Goal: Transaction & Acquisition: Purchase product/service

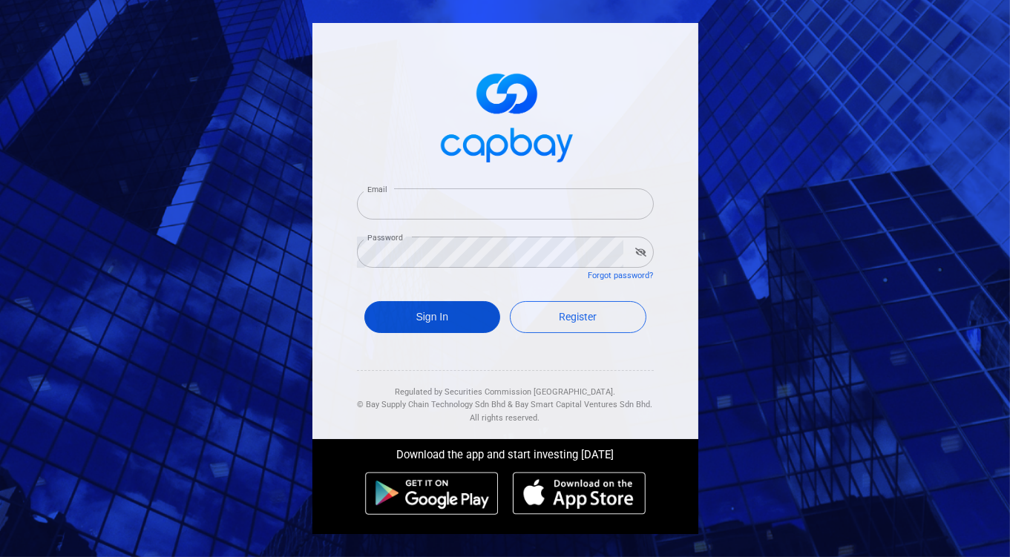
type input "[EMAIL_ADDRESS][DOMAIN_NAME]"
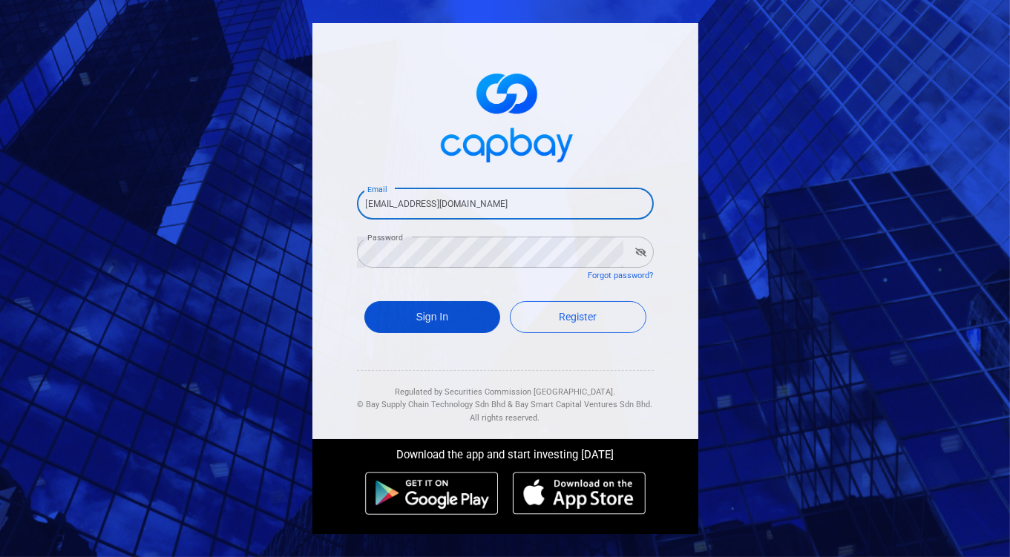
click at [451, 325] on button "Sign In" at bounding box center [432, 317] width 137 height 32
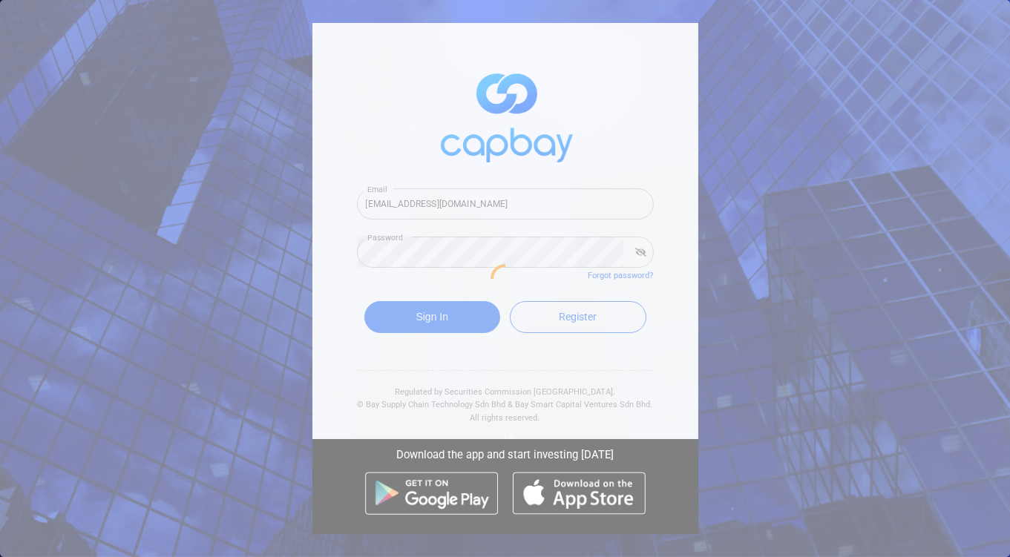
click at [419, 318] on div at bounding box center [505, 278] width 1010 height 557
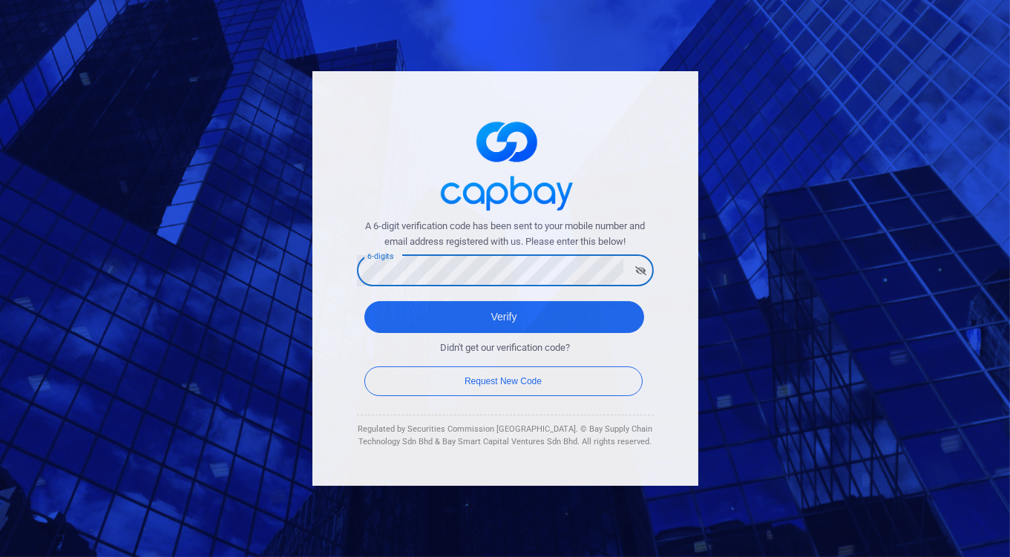
click at [364, 301] on button "Verify" at bounding box center [504, 317] width 280 height 32
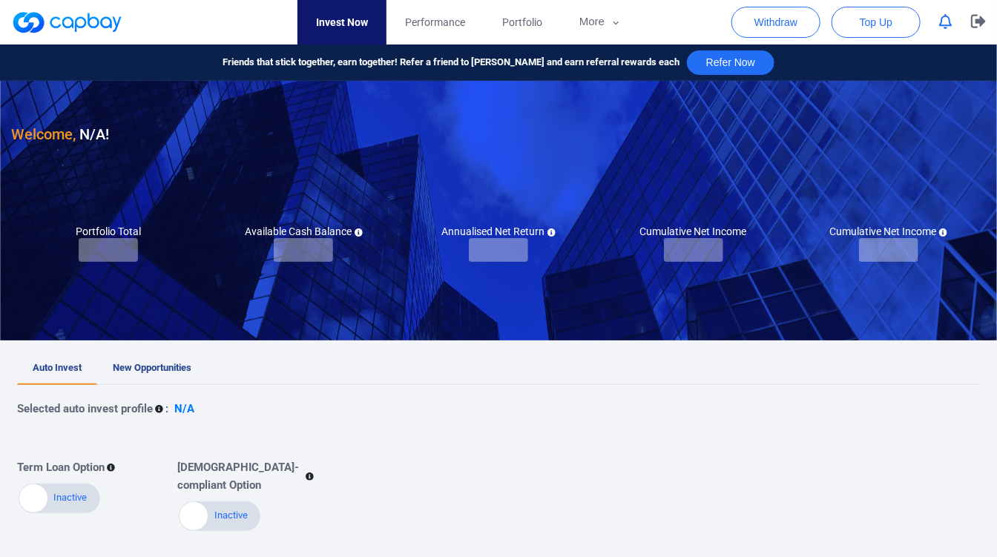
checkbox input "true"
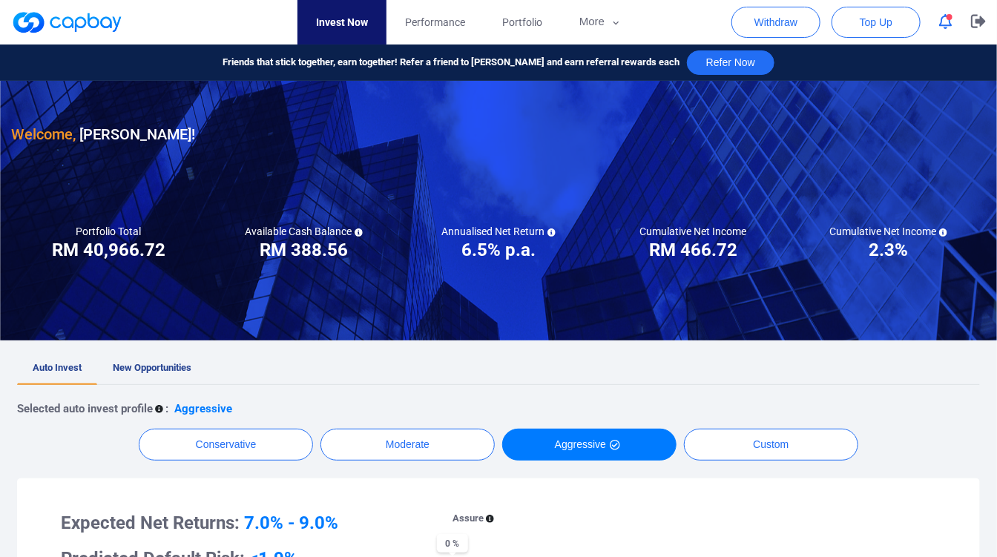
click at [936, 25] on button "button" at bounding box center [946, 21] width 28 height 23
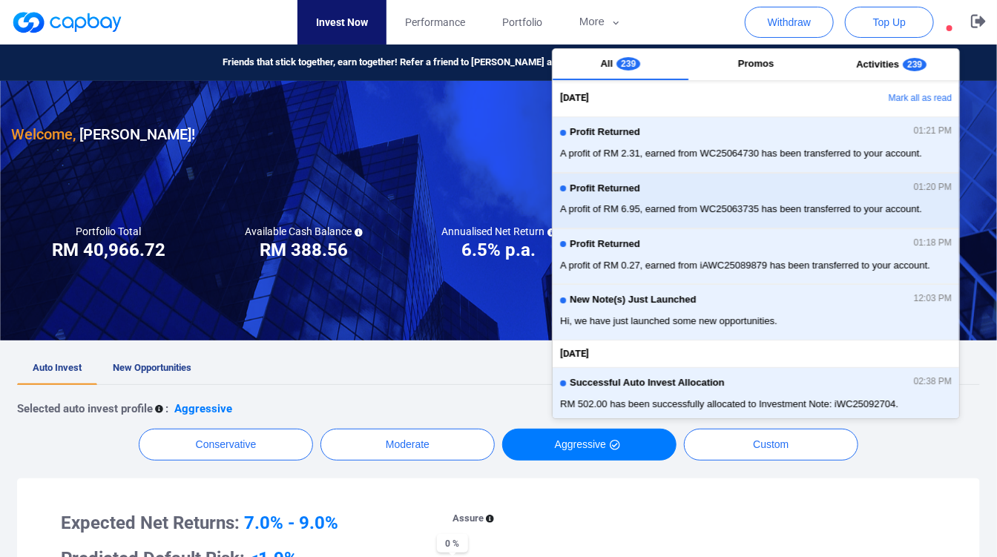
click at [796, 188] on div "Profit Returned 01:20 PM" at bounding box center [756, 191] width 392 height 16
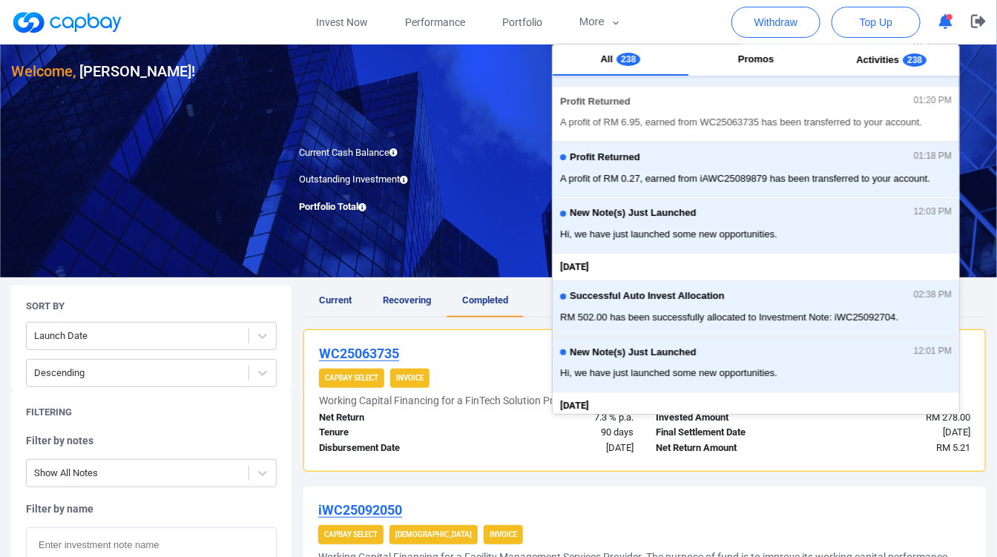
scroll to position [82, 0]
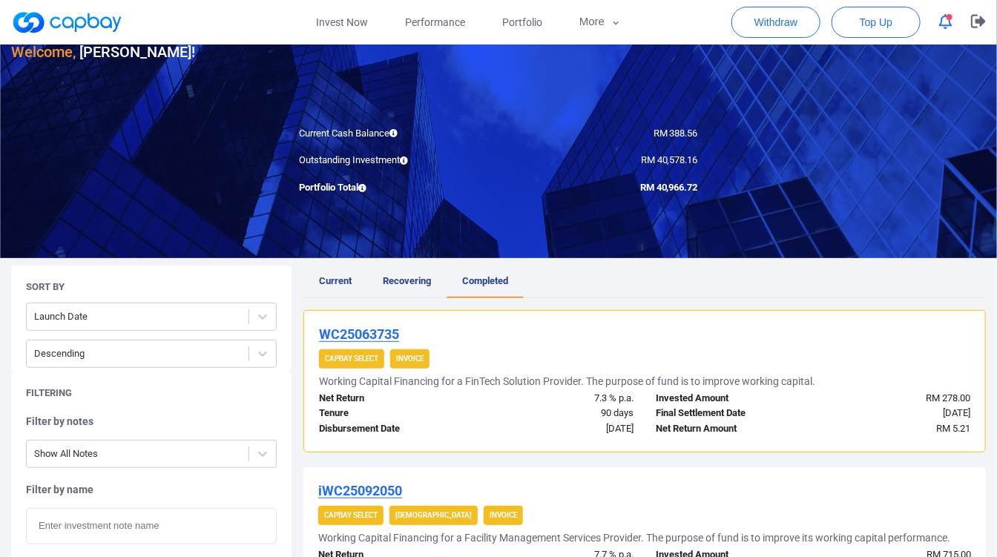
click at [466, 371] on div "WC25063735 CapBay Select Invoice Working Capital Financing for a FinTech Soluti…" at bounding box center [644, 381] width 683 height 142
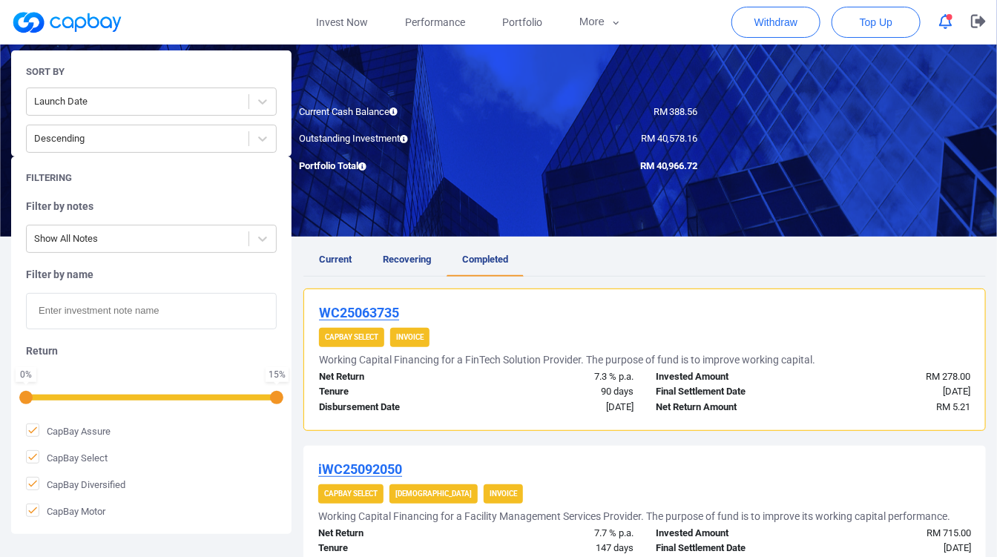
scroll to position [0, 0]
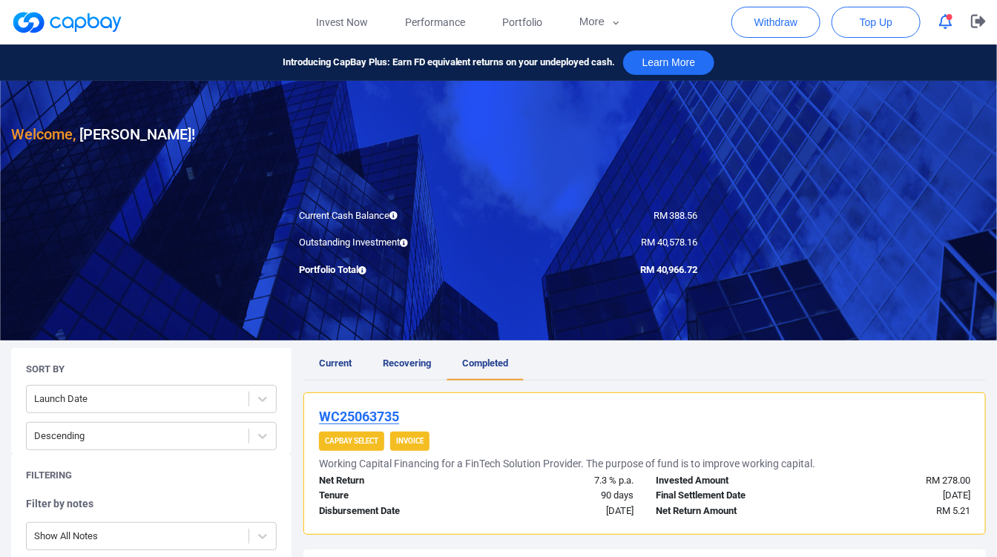
click at [335, 369] on link "Current" at bounding box center [335, 364] width 64 height 33
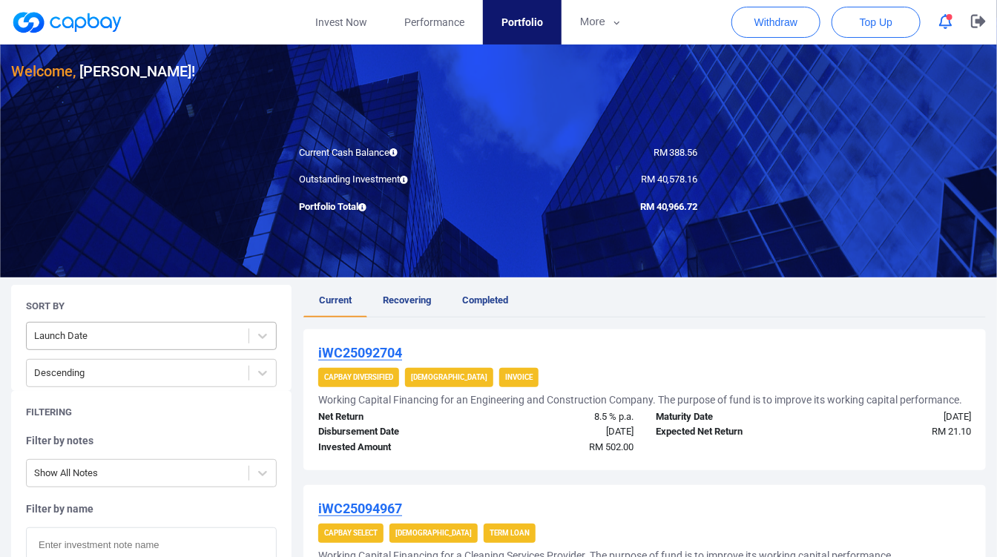
scroll to position [82, 0]
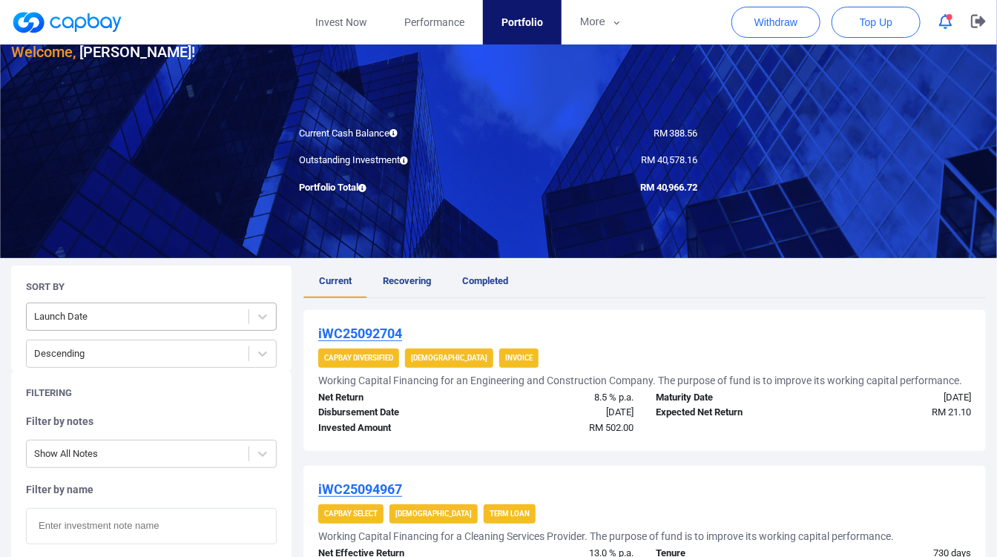
click at [241, 312] on div at bounding box center [137, 317] width 207 height 19
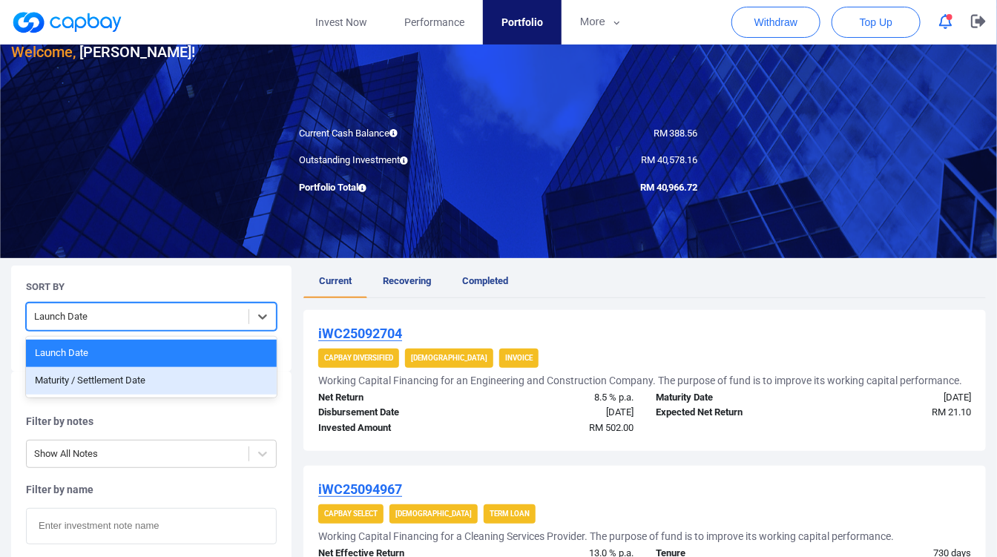
click at [206, 374] on div "Maturity / Settlement Date" at bounding box center [151, 380] width 251 height 27
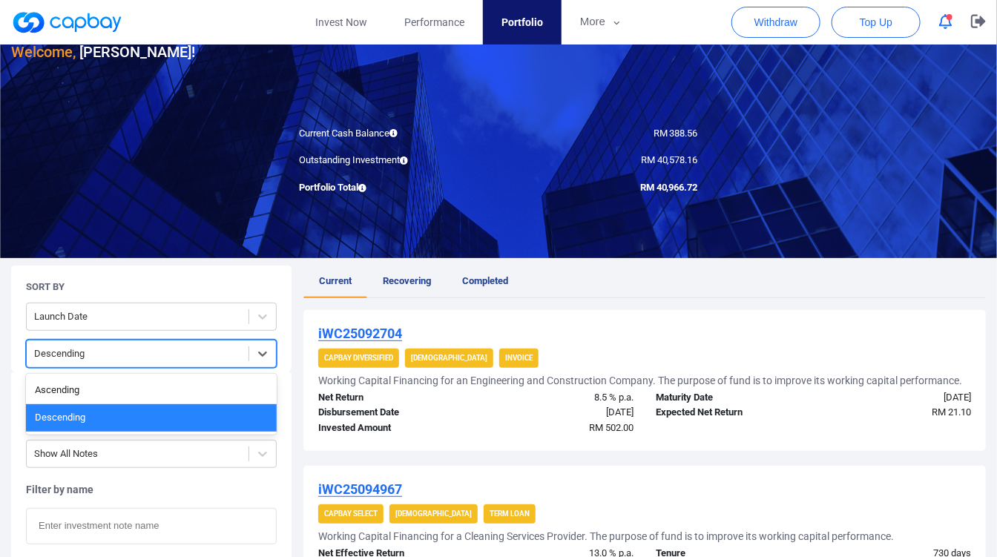
click at [233, 352] on div at bounding box center [137, 354] width 207 height 19
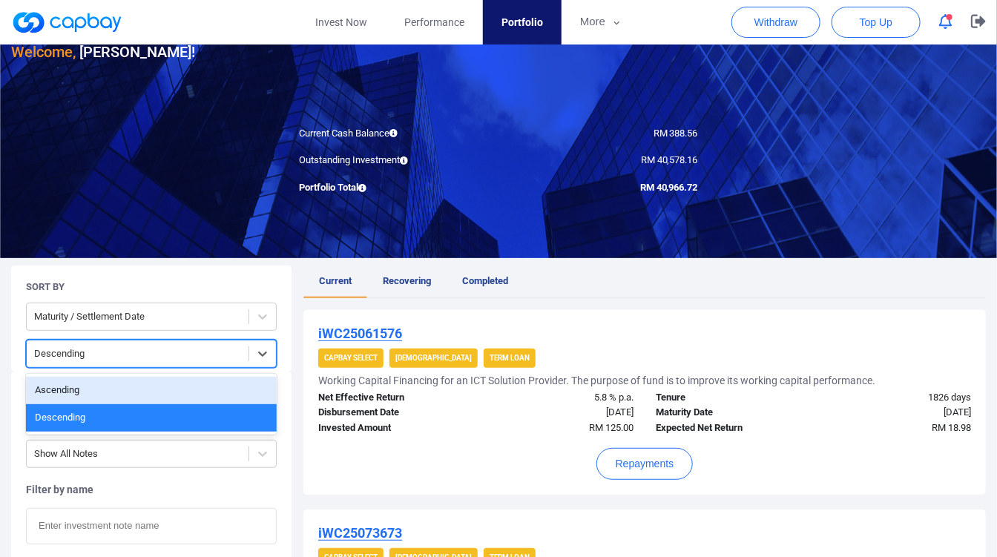
click at [224, 387] on div "Ascending" at bounding box center [151, 390] width 251 height 27
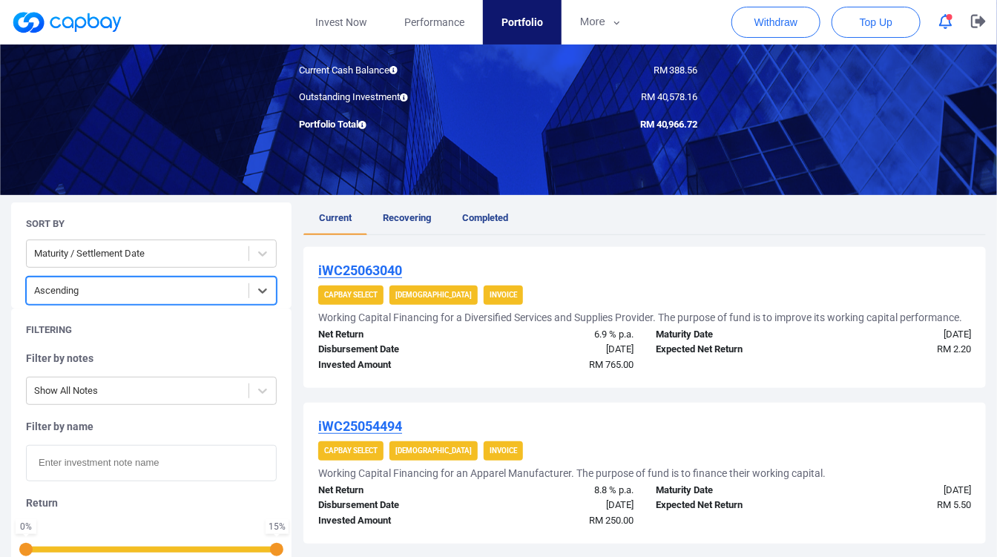
scroll to position [165, 0]
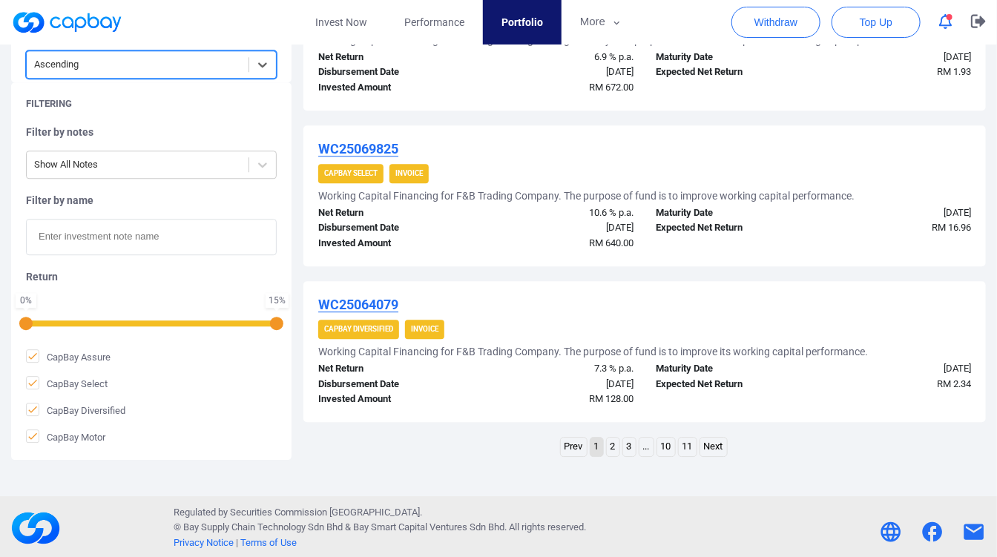
click at [609, 442] on link "2" at bounding box center [613, 447] width 13 height 19
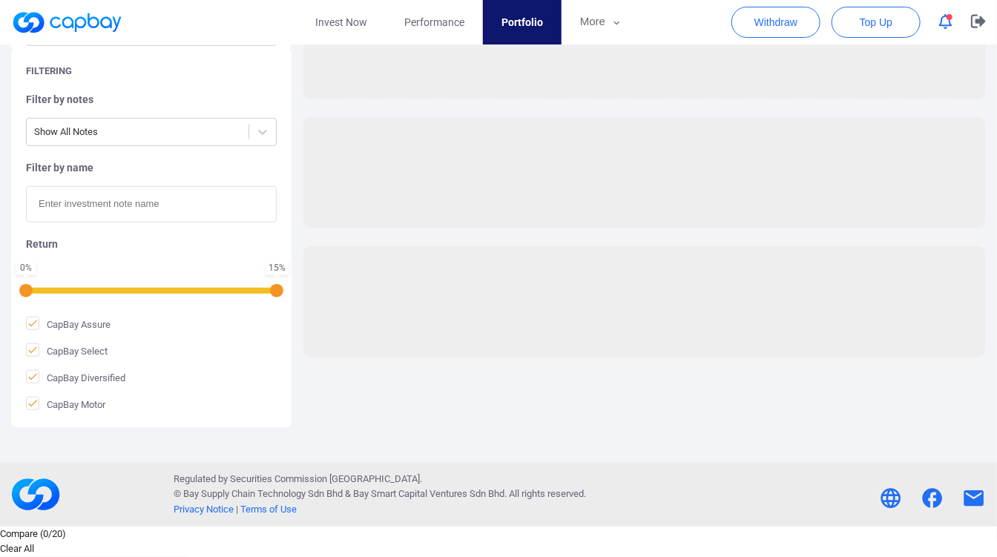
scroll to position [372, 0]
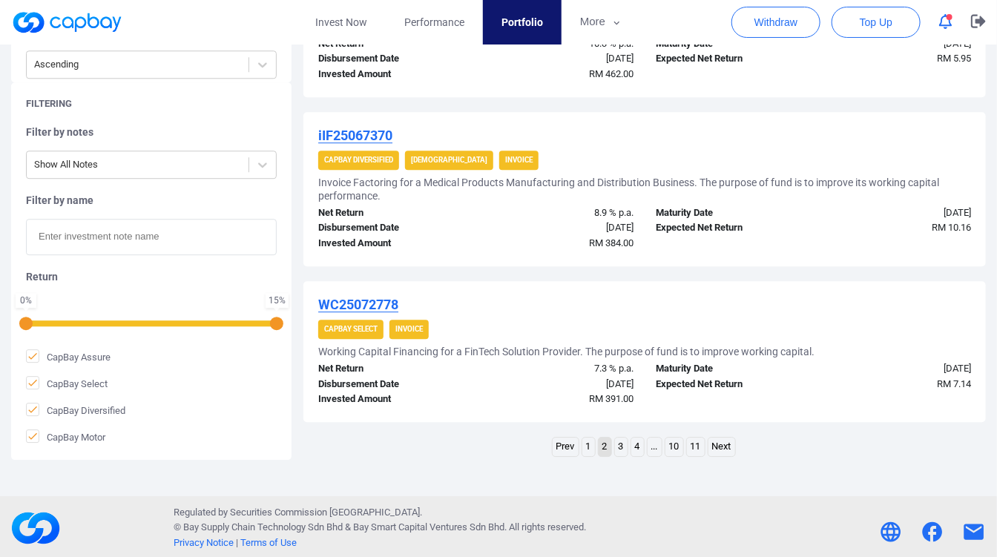
click at [588, 453] on link "1" at bounding box center [588, 447] width 13 height 19
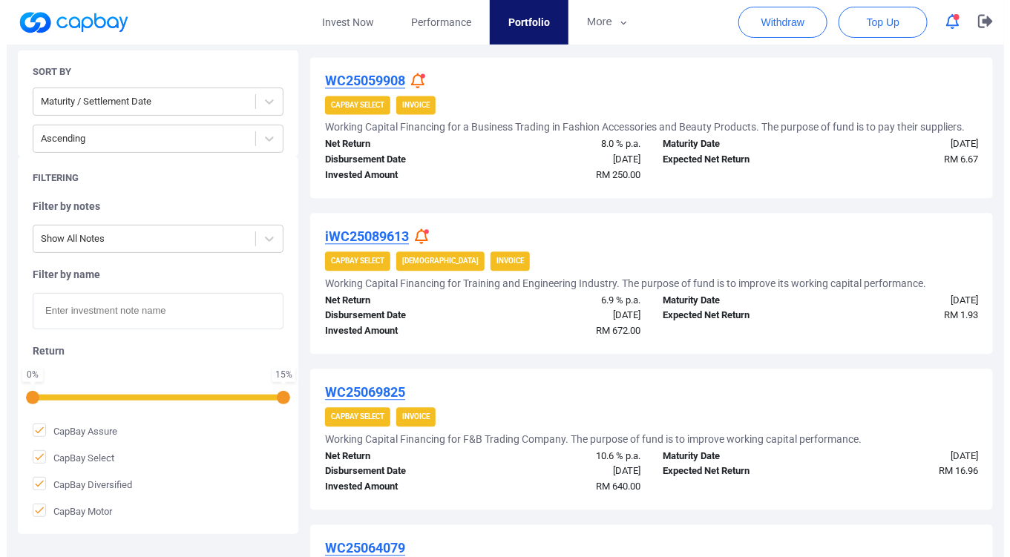
scroll to position [1154, 0]
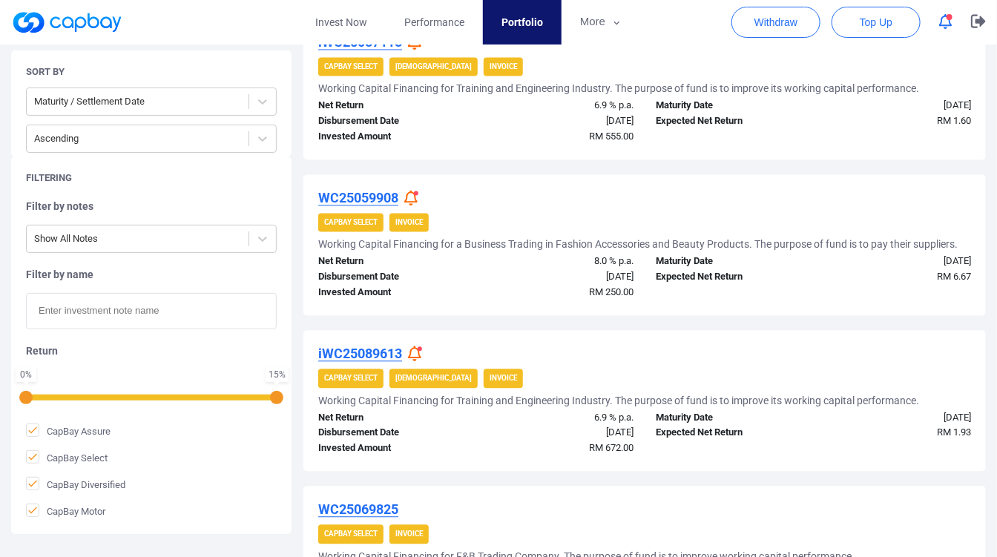
click at [414, 346] on icon at bounding box center [414, 354] width 13 height 16
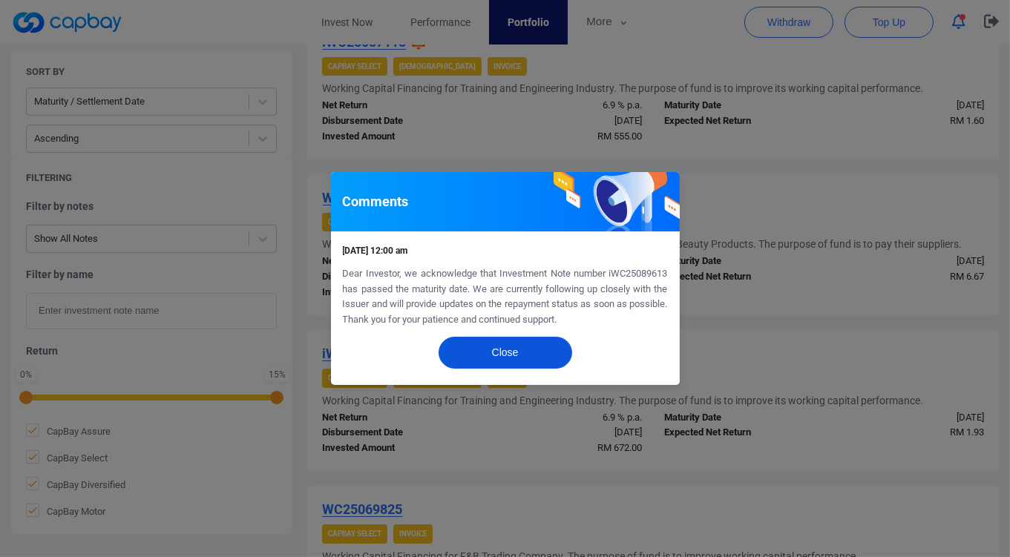
click at [536, 359] on button "Close" at bounding box center [505, 353] width 134 height 32
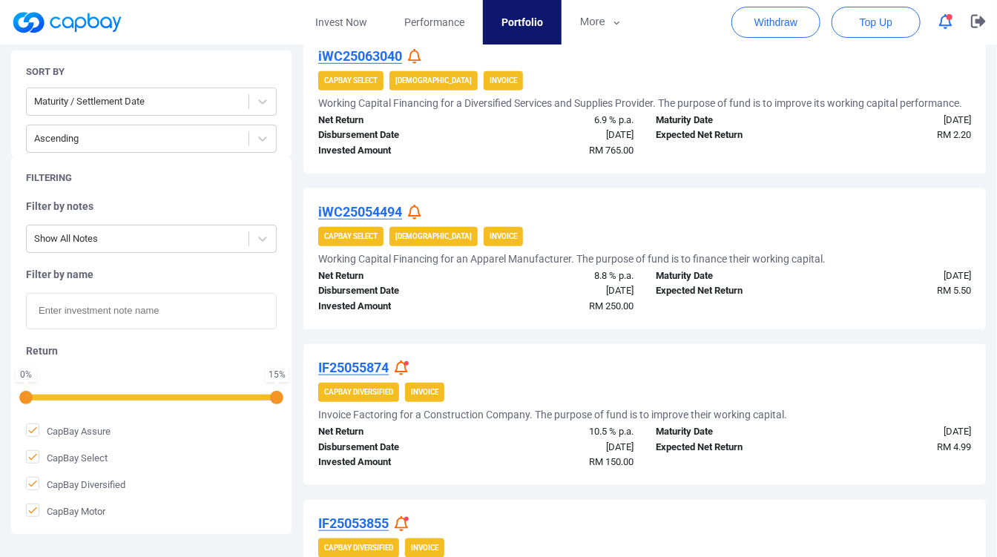
scroll to position [165, 0]
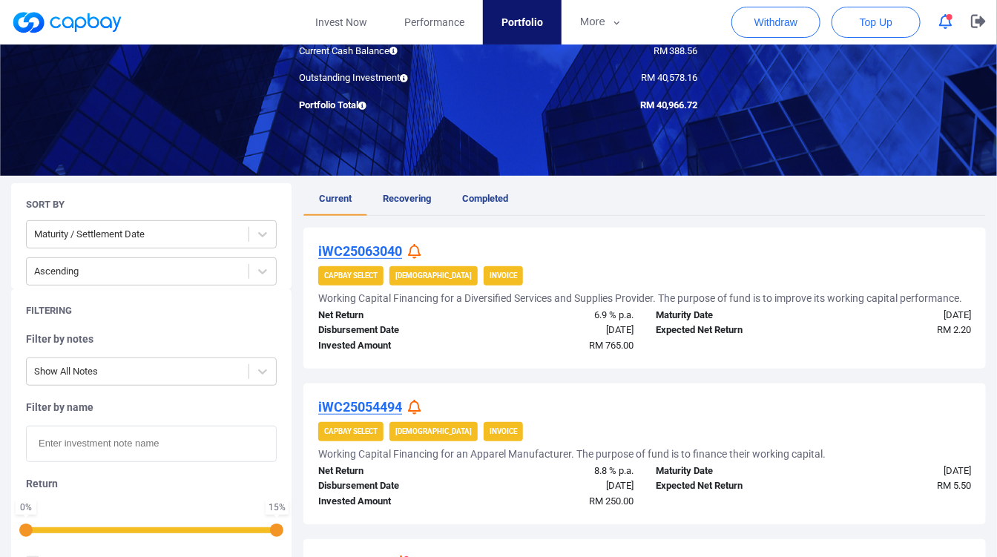
click at [420, 401] on icon at bounding box center [414, 408] width 13 height 16
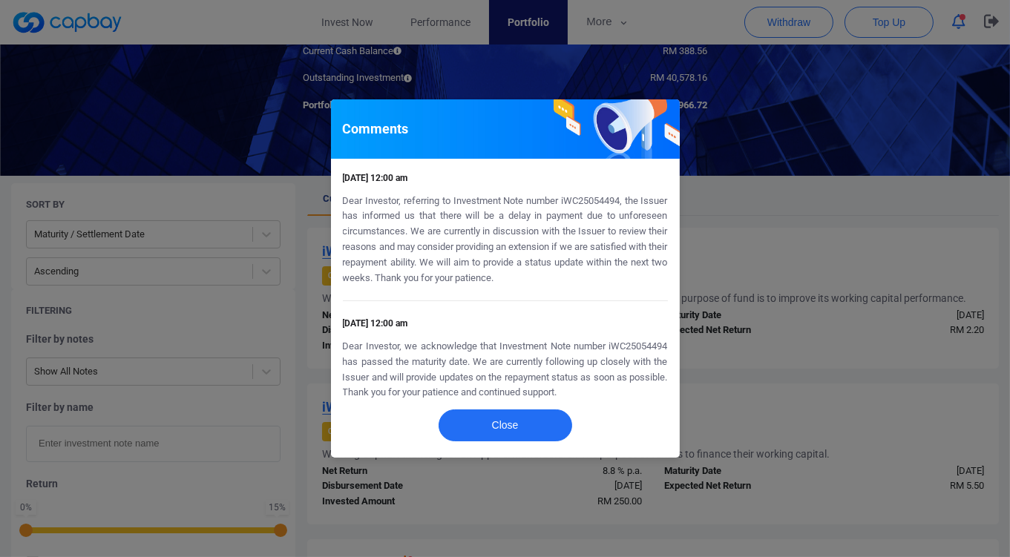
drag, startPoint x: 726, startPoint y: 387, endPoint x: 714, endPoint y: 380, distance: 13.0
click at [726, 387] on div "Comments [DATE] 12:00 am Dear Investor, referring to Investment Note number iWC…" at bounding box center [505, 278] width 1010 height 557
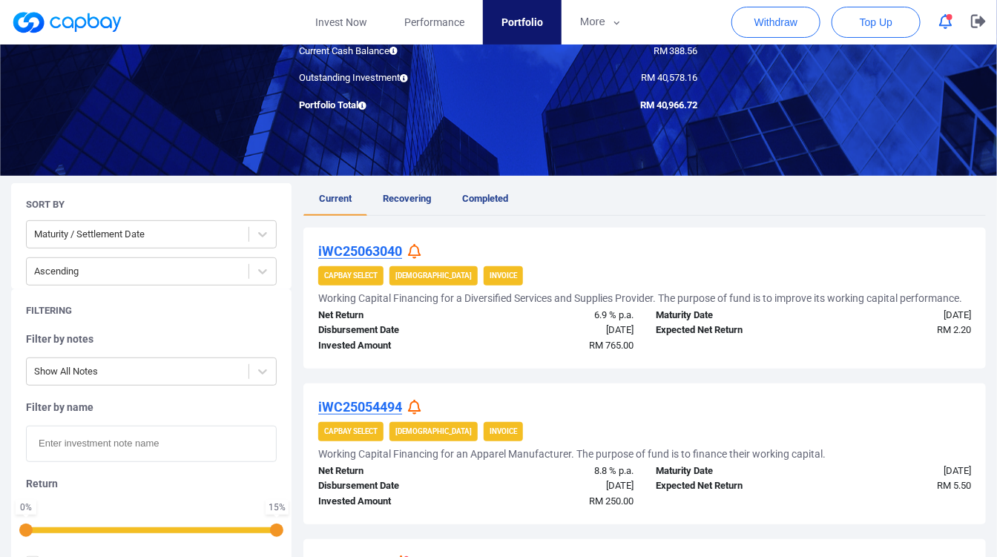
click at [413, 249] on icon at bounding box center [414, 252] width 13 height 16
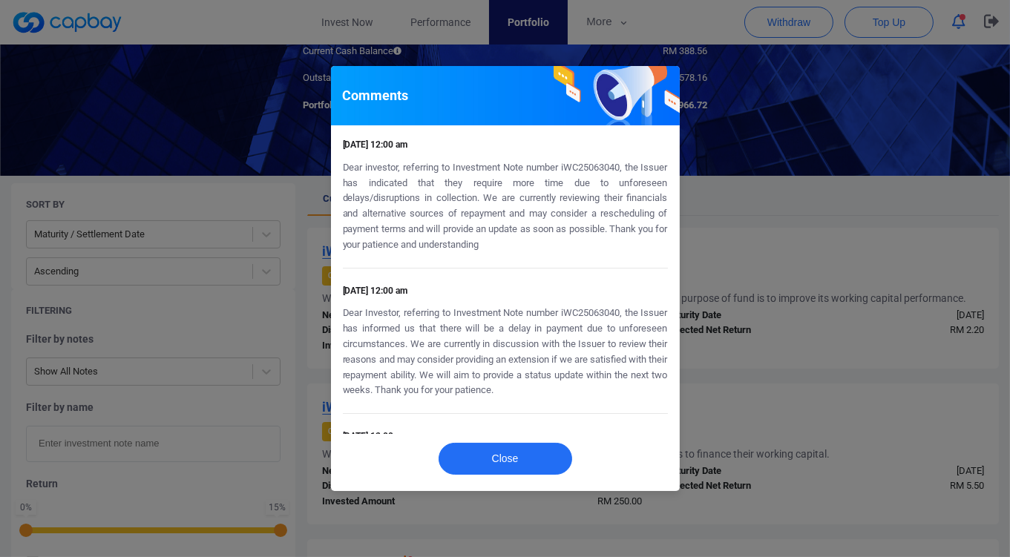
click at [664, 343] on p "Dear Investor, referring to Investment Note number iWC25063040, the Issuer has …" at bounding box center [505, 352] width 325 height 93
click at [519, 467] on button "Close" at bounding box center [505, 459] width 134 height 32
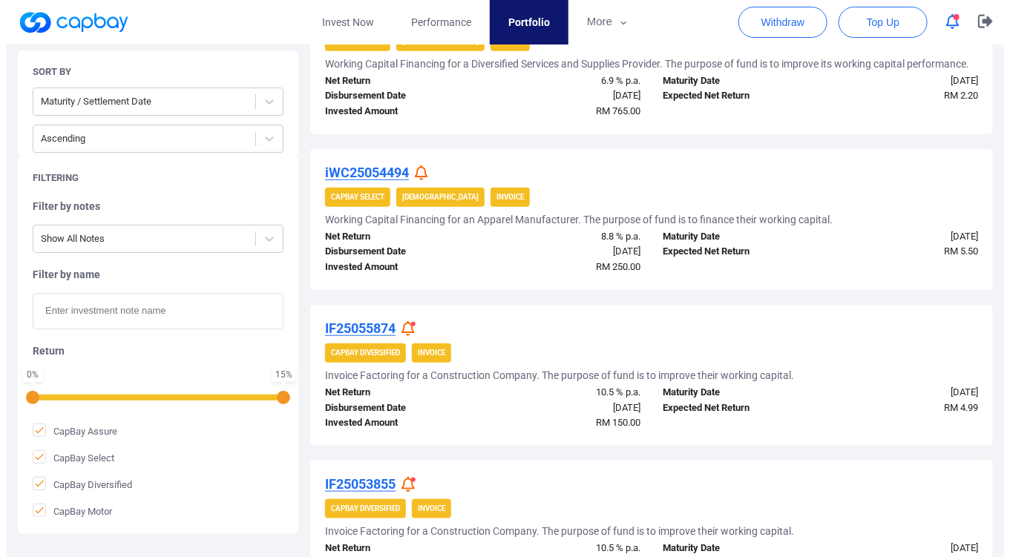
scroll to position [412, 0]
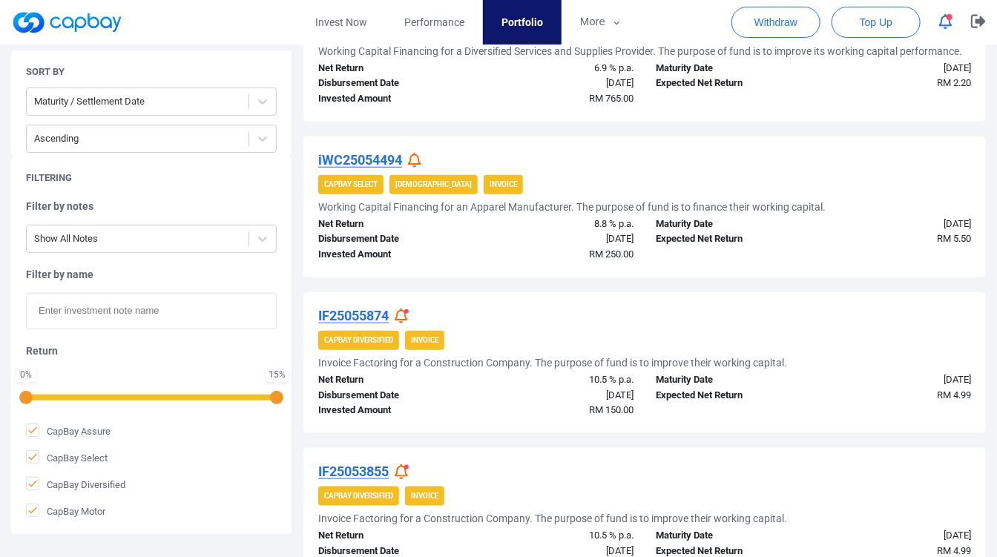
click at [404, 312] on icon at bounding box center [401, 317] width 13 height 16
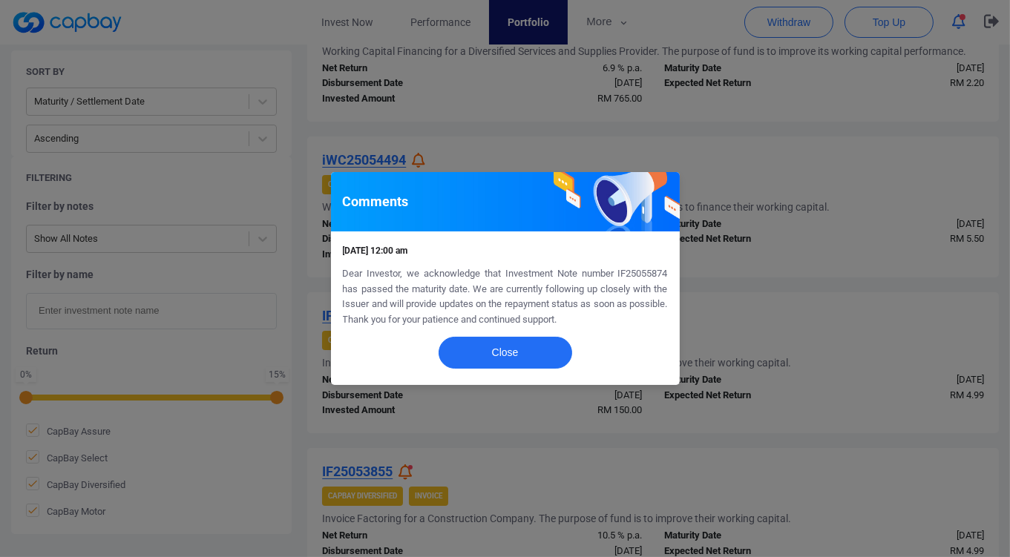
click at [674, 336] on div "Close" at bounding box center [505, 356] width 349 height 57
click at [710, 332] on div "Comments [DATE] 12:00 am Dear Investor, we acknowledge that Investment Note num…" at bounding box center [505, 278] width 1010 height 557
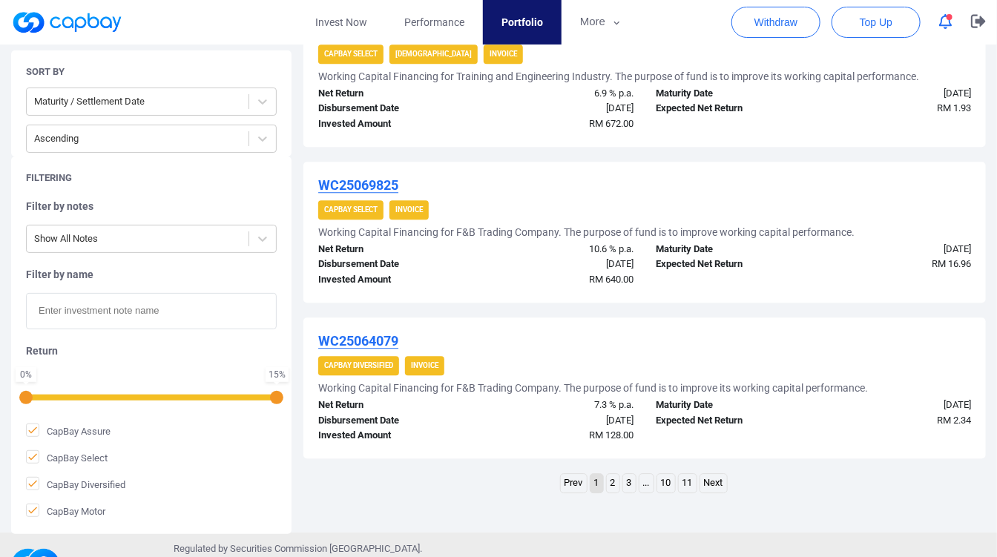
scroll to position [1484, 0]
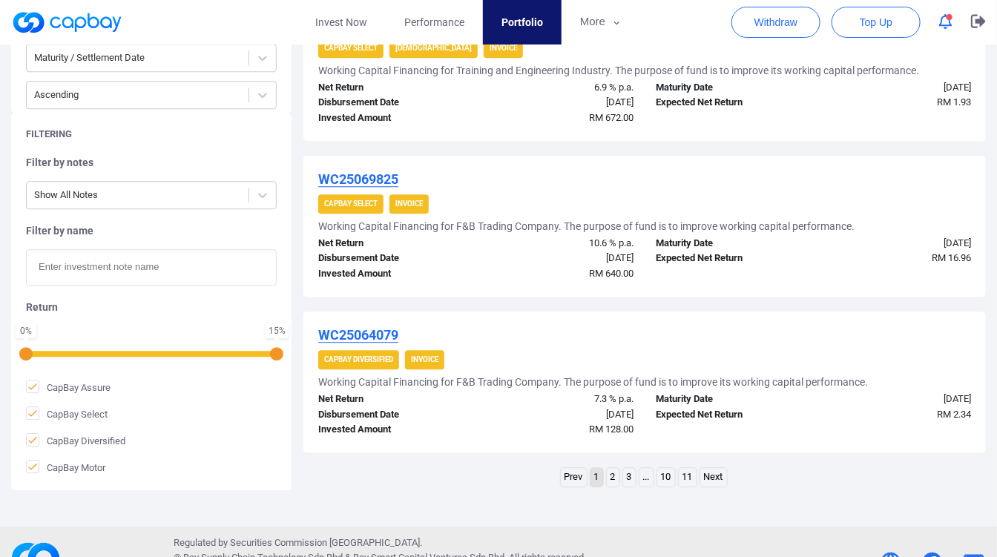
click at [617, 469] on link "2" at bounding box center [613, 477] width 13 height 19
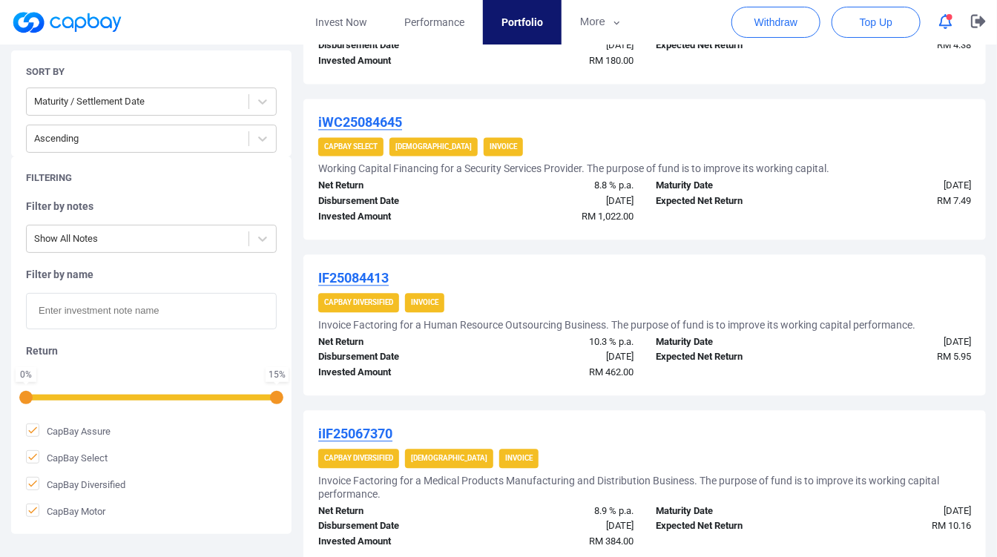
scroll to position [1318, 0]
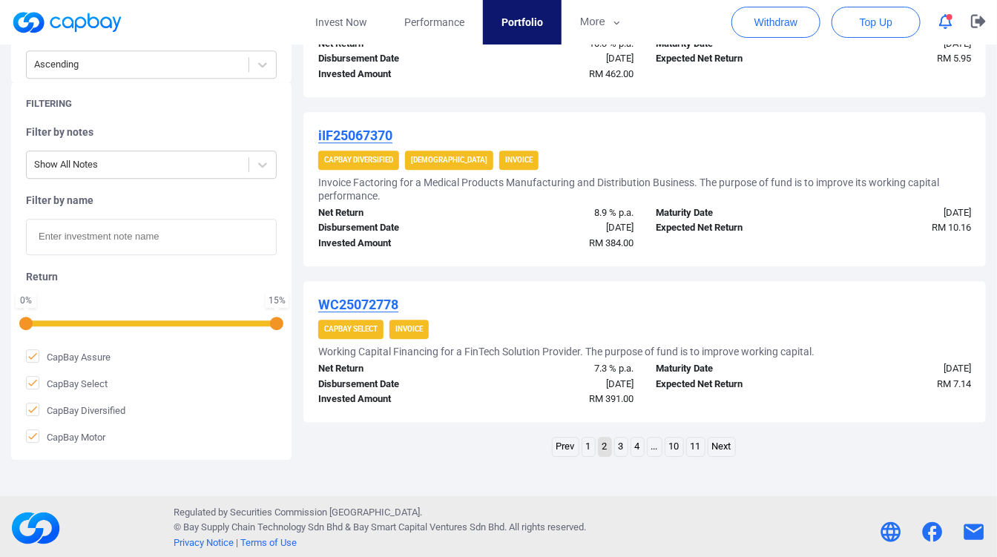
click at [618, 440] on link "3" at bounding box center [621, 447] width 13 height 19
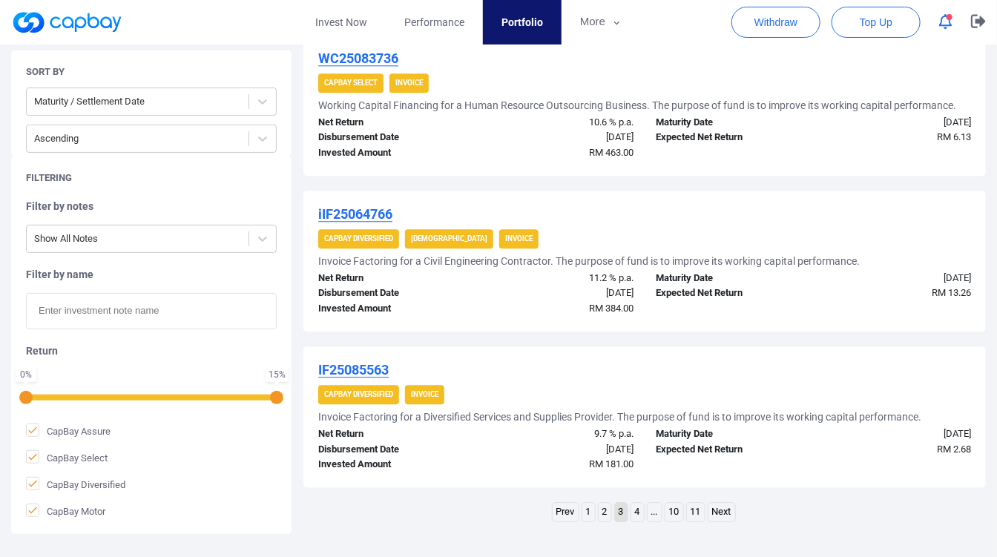
scroll to position [1528, 0]
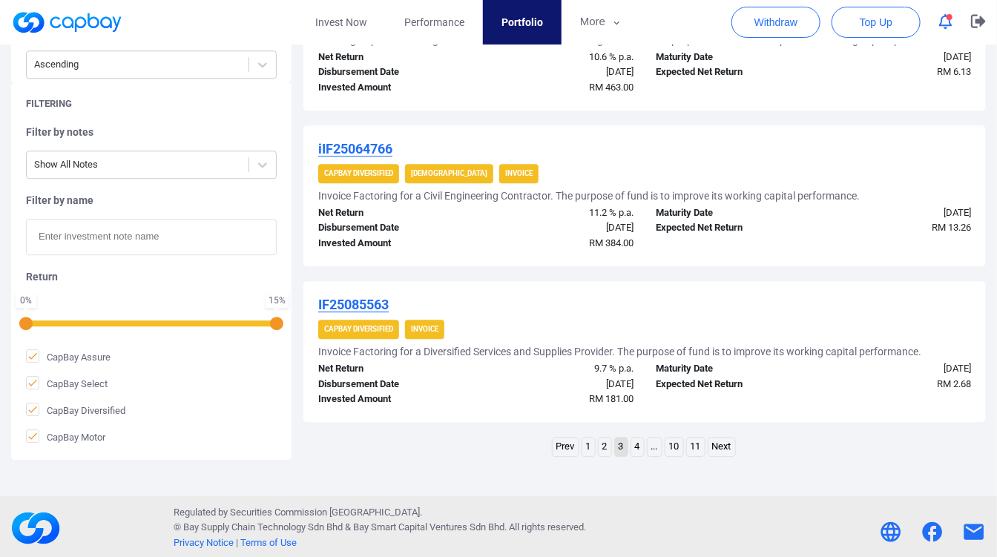
click at [640, 447] on link "4" at bounding box center [637, 447] width 13 height 19
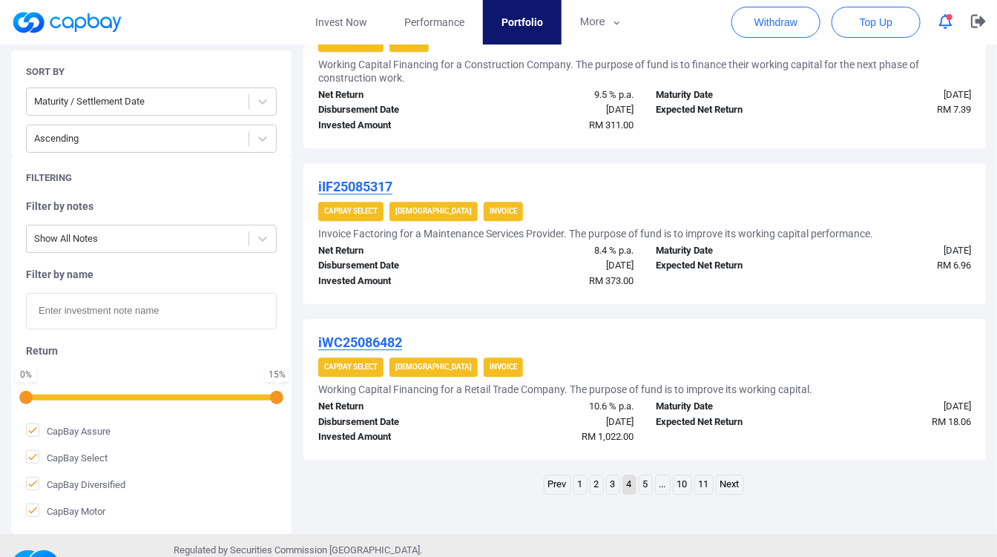
scroll to position [1541, 0]
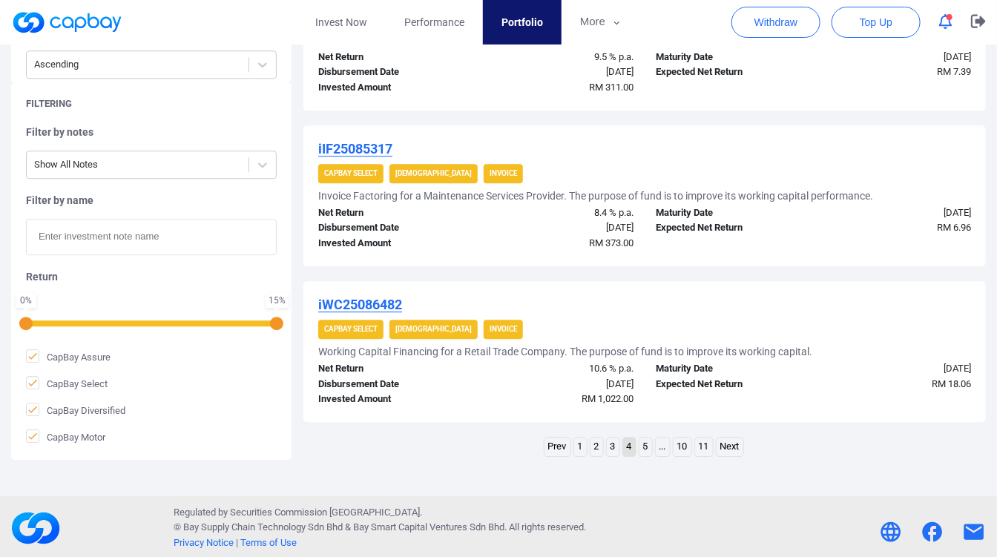
click at [698, 444] on link "11" at bounding box center [704, 447] width 18 height 19
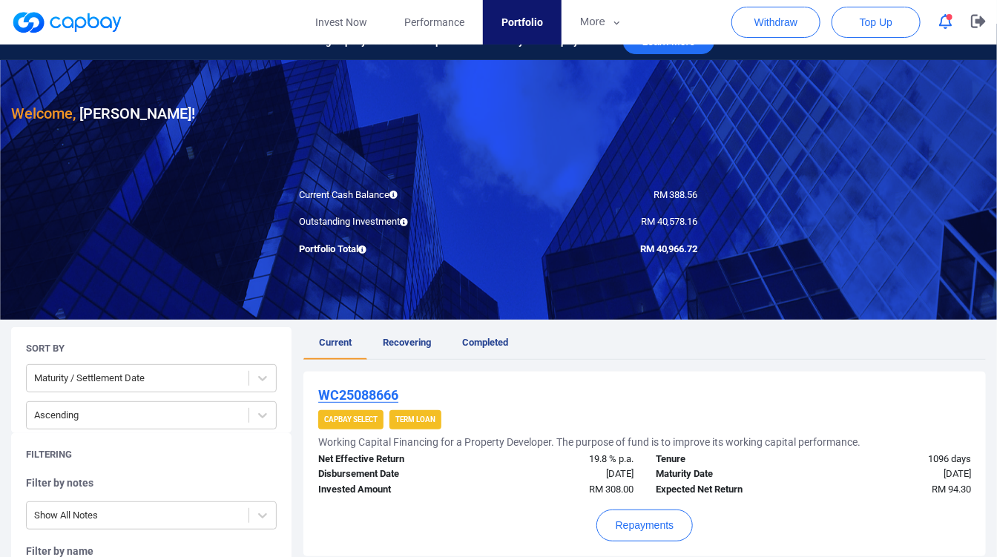
scroll to position [0, 0]
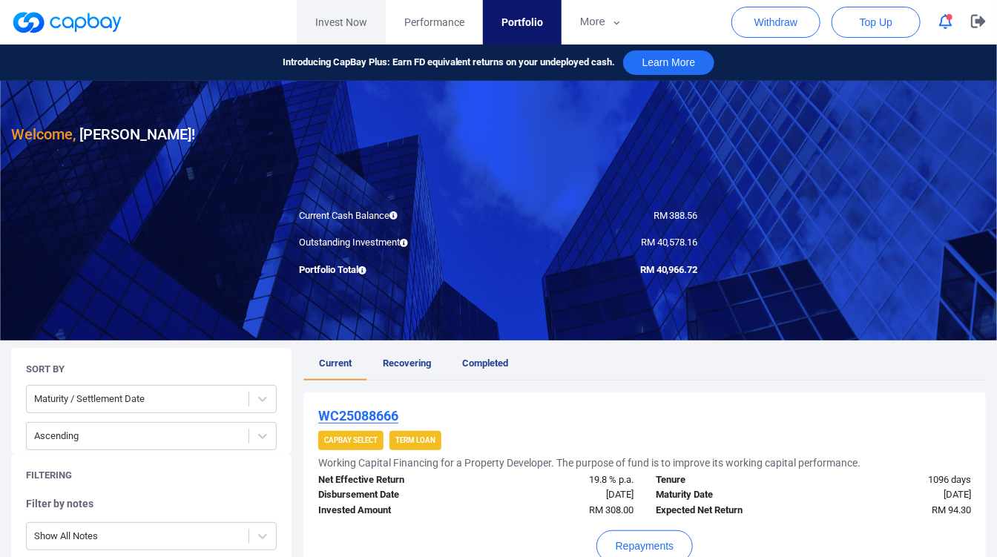
click at [355, 17] on link "Invest Now" at bounding box center [341, 22] width 89 height 45
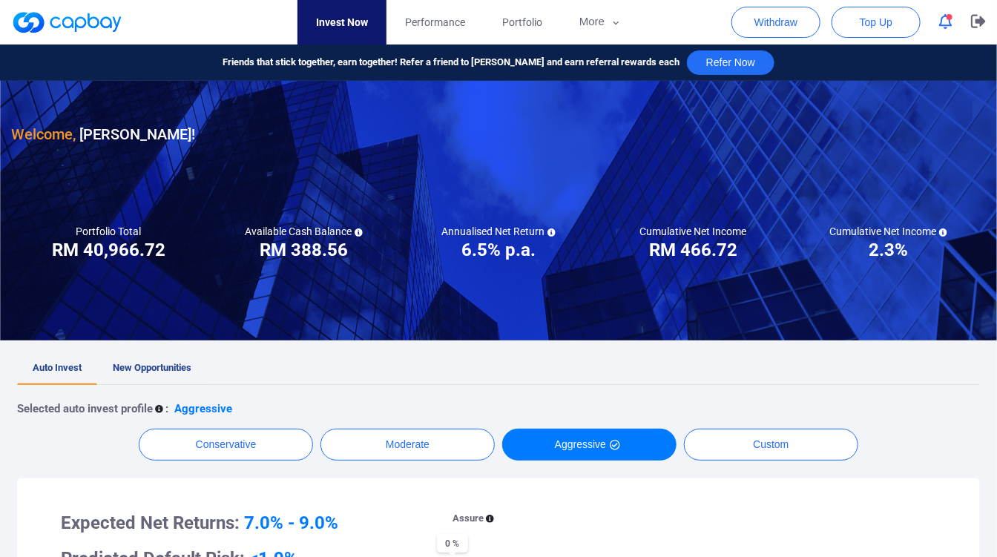
click at [174, 354] on link "New Opportunities" at bounding box center [152, 368] width 110 height 33
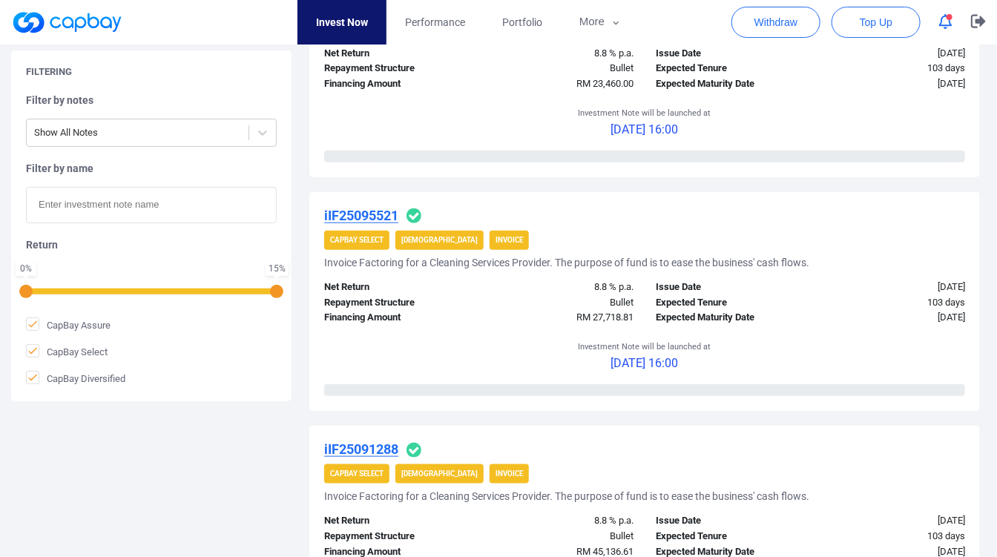
scroll to position [165, 0]
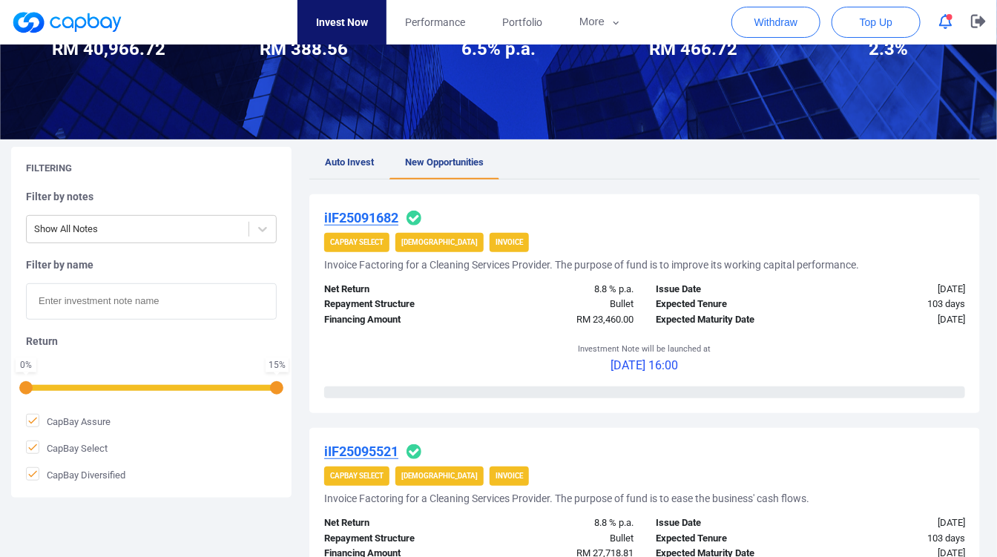
drag, startPoint x: 473, startPoint y: 556, endPoint x: 438, endPoint y: 398, distance: 161.8
